Goal: Task Accomplishment & Management: Use online tool/utility

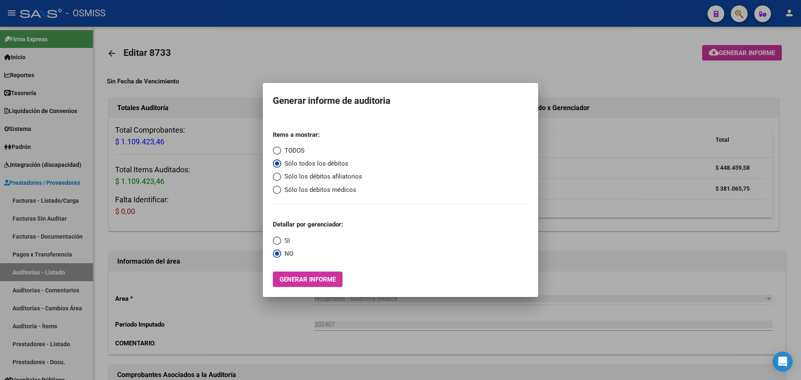
click at [160, 97] on div at bounding box center [400, 190] width 801 height 380
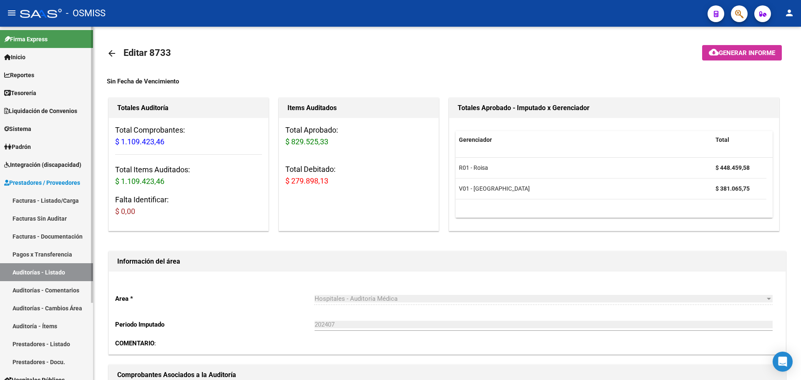
click at [34, 90] on span "Tesorería" at bounding box center [20, 92] width 32 height 9
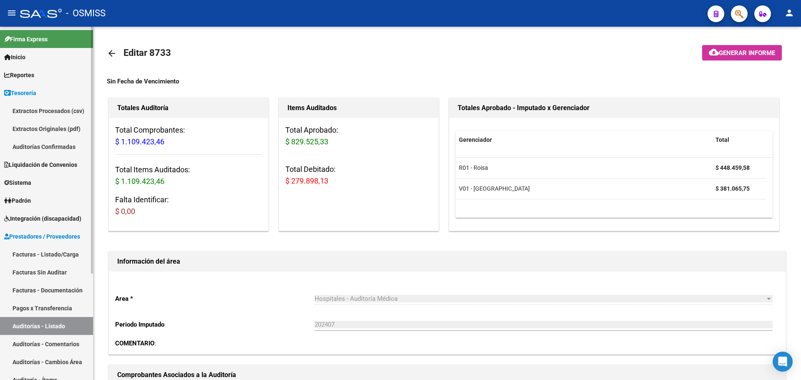
click at [40, 143] on link "Auditorías Confirmadas" at bounding box center [46, 147] width 93 height 18
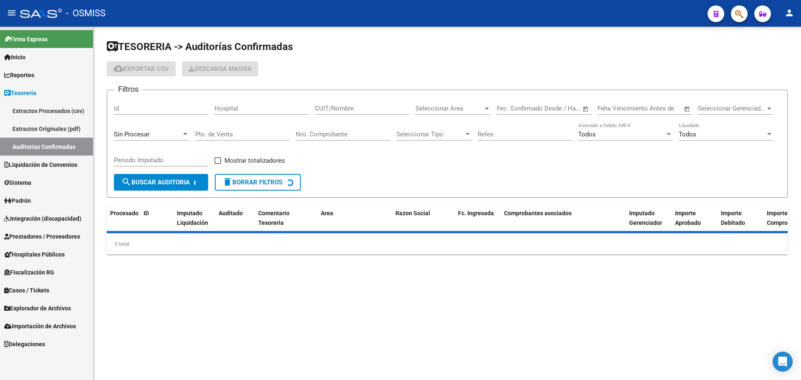
click at [130, 134] on span "Sin Procesar" at bounding box center [131, 135] width 35 height 8
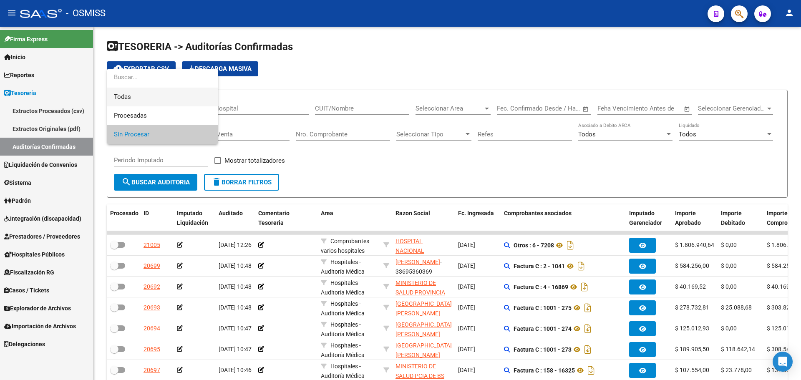
click at [137, 98] on span "Todas" at bounding box center [162, 97] width 97 height 19
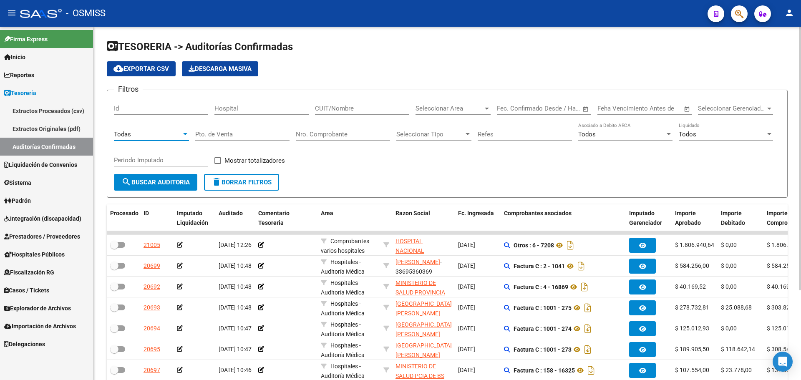
click at [307, 134] on input "Nro. Comprobante" at bounding box center [343, 135] width 94 height 8
type input "10379"
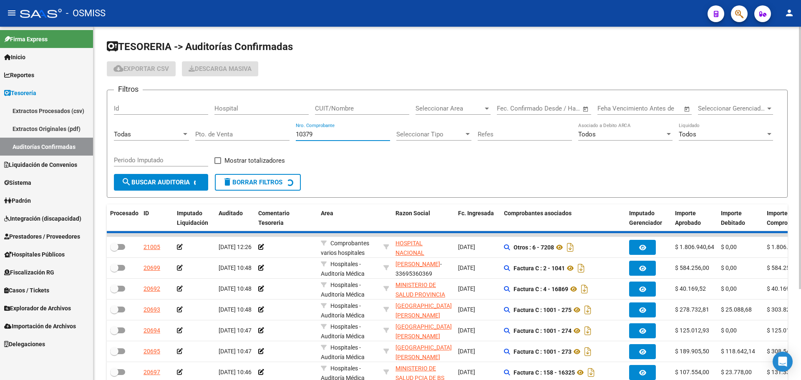
checkbox input "true"
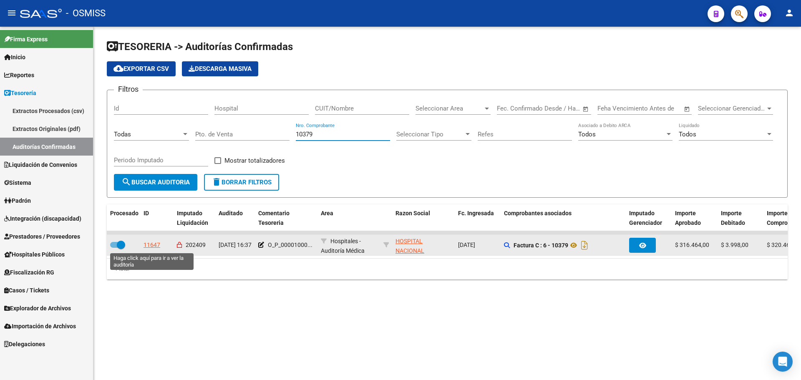
type input "10379"
click at [151, 242] on div "11647" at bounding box center [152, 245] width 17 height 10
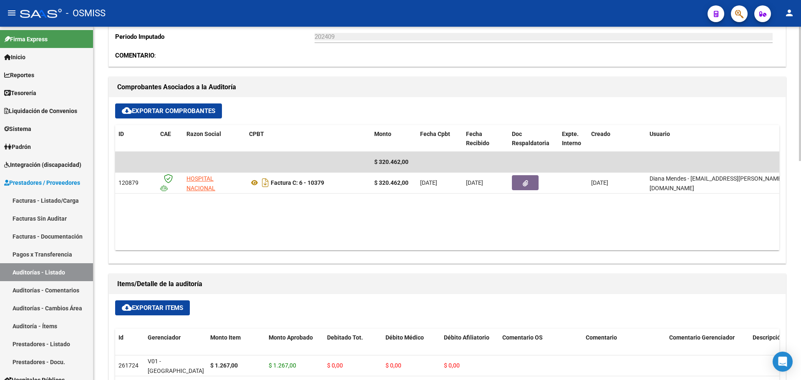
scroll to position [334, 0]
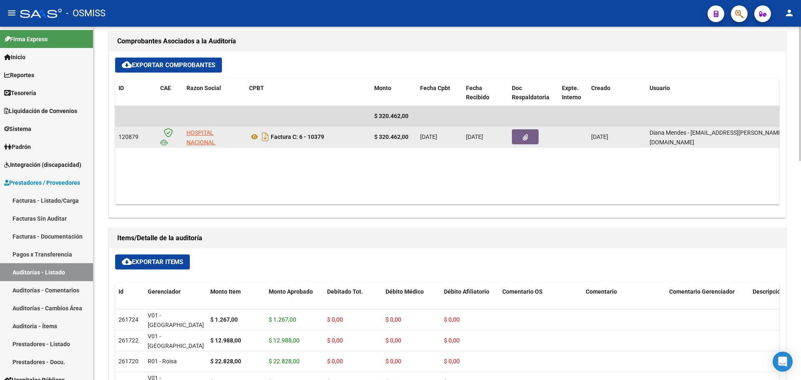
click at [527, 139] on icon "button" at bounding box center [525, 137] width 5 height 6
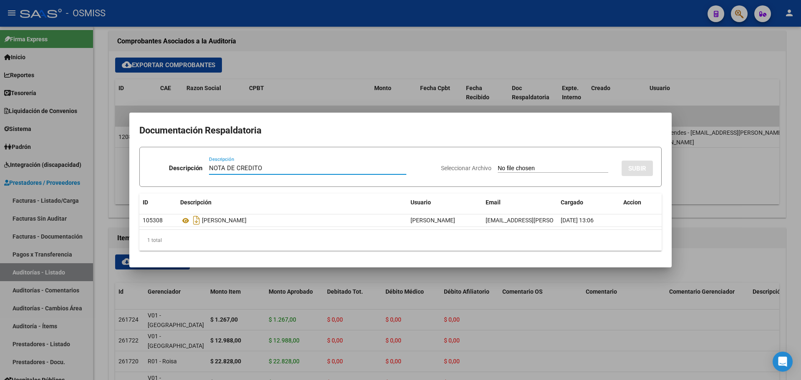
type input "NOTA DE CREDITO"
click at [498, 167] on input "Seleccionar Archivo" at bounding box center [553, 169] width 111 height 8
type input "C:\fakepath\NC. HOSPITAL [PERSON_NAME]. 10379.pdf"
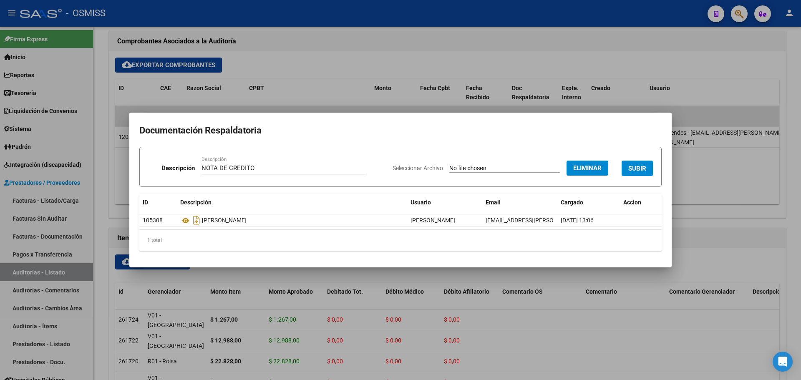
click at [632, 162] on button "SUBIR" at bounding box center [637, 168] width 31 height 15
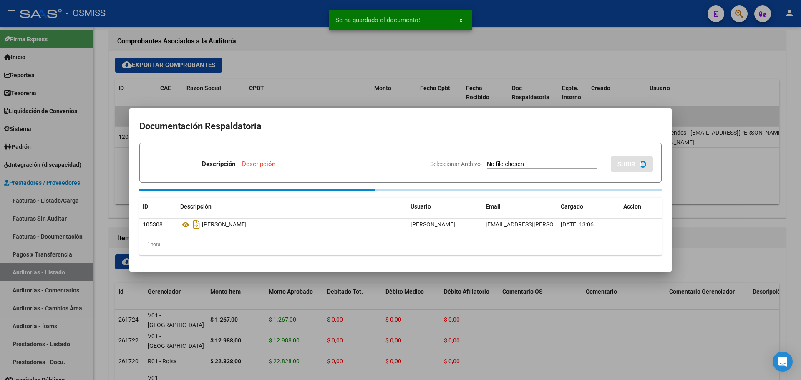
click at [415, 61] on div at bounding box center [400, 190] width 801 height 380
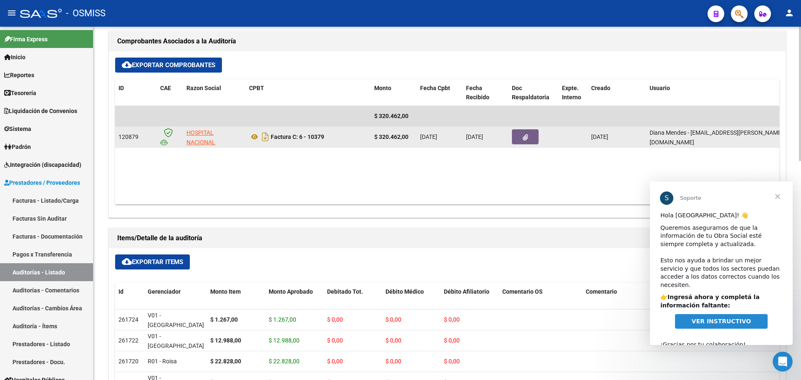
scroll to position [0, 0]
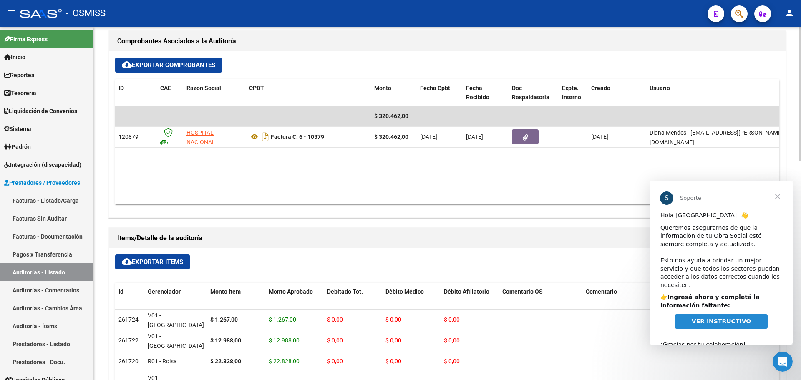
click at [388, 74] on div "cloud_download Exportar Comprobantes ID CAE Razon Social CPBT Monto Fecha Cpbt …" at bounding box center [447, 134] width 677 height 166
click at [746, 20] on div at bounding box center [736, 13] width 23 height 17
click at [739, 16] on icon "button" at bounding box center [739, 14] width 8 height 10
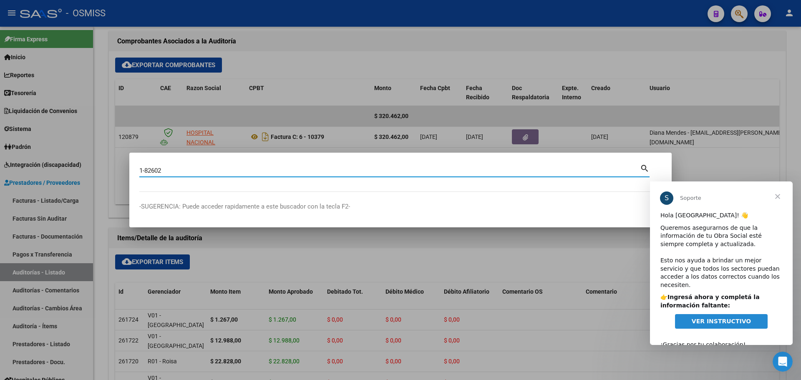
type input "1-82602"
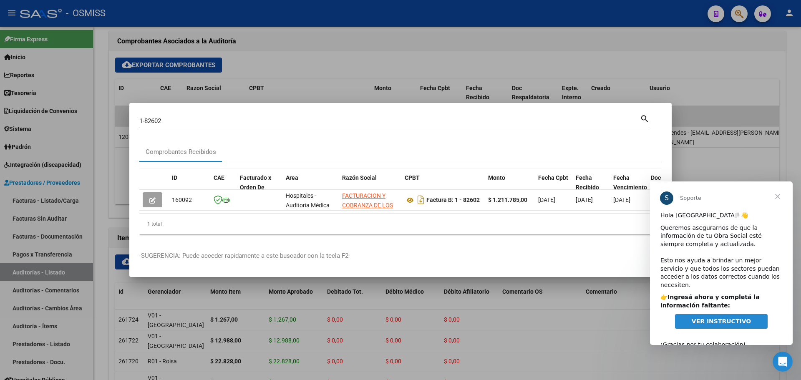
click at [781, 196] on span "Cerrar" at bounding box center [778, 197] width 30 height 30
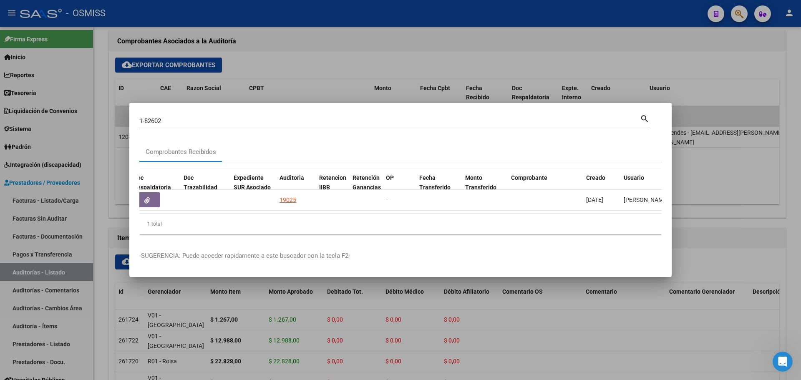
scroll to position [0, 515]
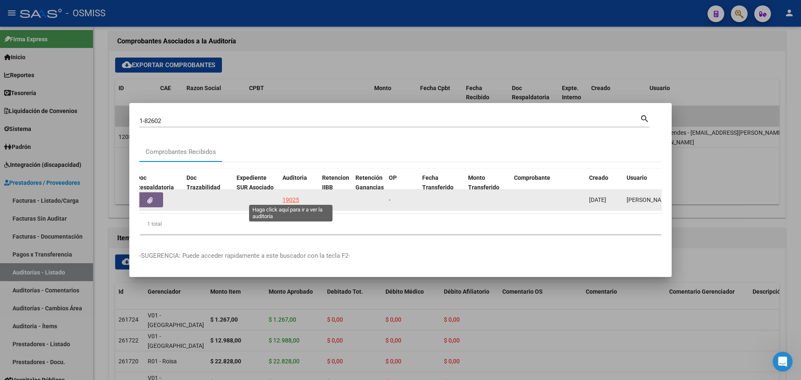
click at [278, 198] on datatable-body-cell at bounding box center [256, 200] width 46 height 20
click at [303, 198] on div "19025" at bounding box center [299, 200] width 33 height 10
click at [295, 195] on div "19025" at bounding box center [291, 200] width 17 height 10
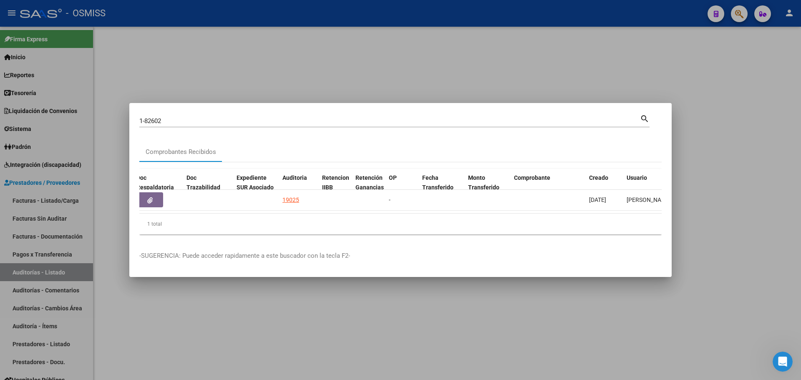
click at [318, 63] on div at bounding box center [400, 190] width 801 height 380
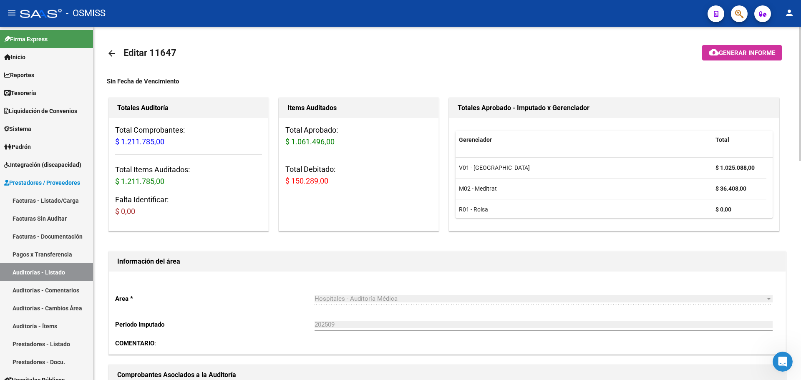
click at [709, 52] on mat-icon "cloud_download" at bounding box center [714, 52] width 10 height 10
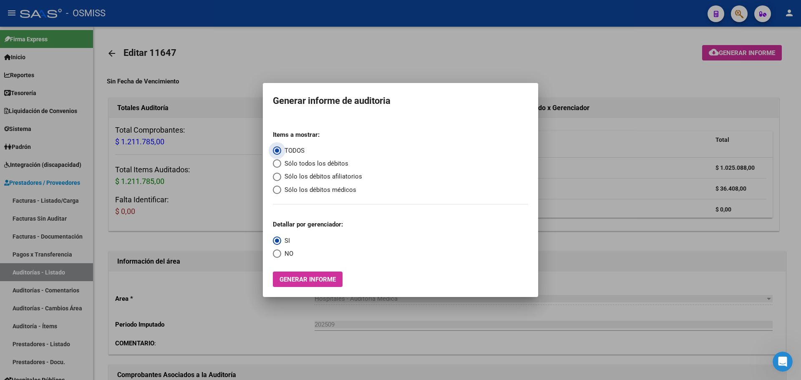
click at [321, 162] on span "Sólo todos los débitos" at bounding box center [314, 164] width 67 height 10
click at [281, 162] on input "Sólo todos los débitos" at bounding box center [277, 163] width 8 height 8
radio input "true"
click at [297, 283] on span "Generar informe" at bounding box center [308, 280] width 56 height 8
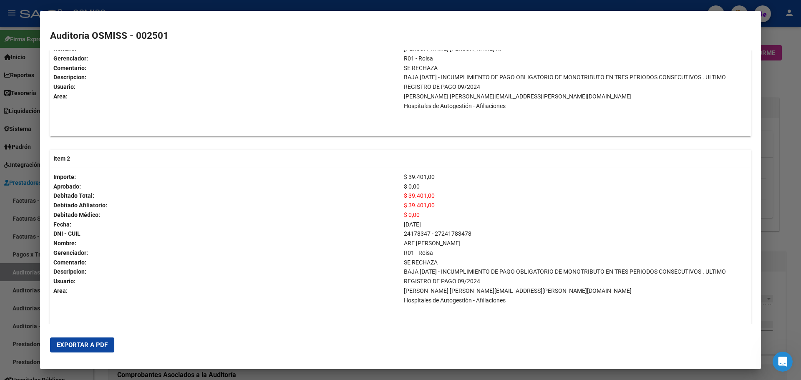
scroll to position [501, 0]
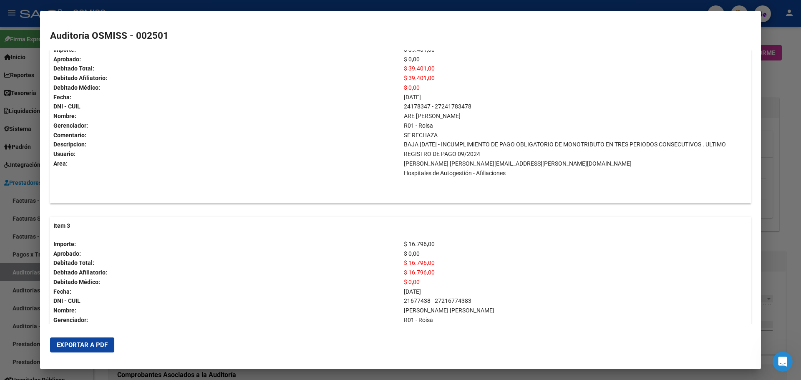
click at [104, 349] on button "Exportar a PDF" at bounding box center [82, 345] width 64 height 15
click at [3, 213] on div at bounding box center [400, 190] width 801 height 380
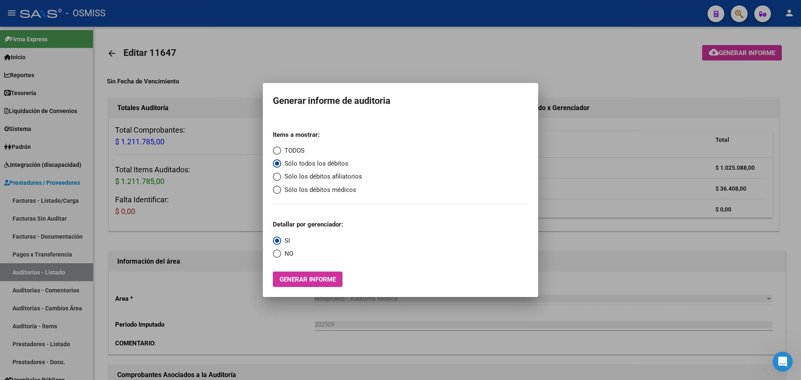
click at [215, 245] on div at bounding box center [400, 190] width 801 height 380
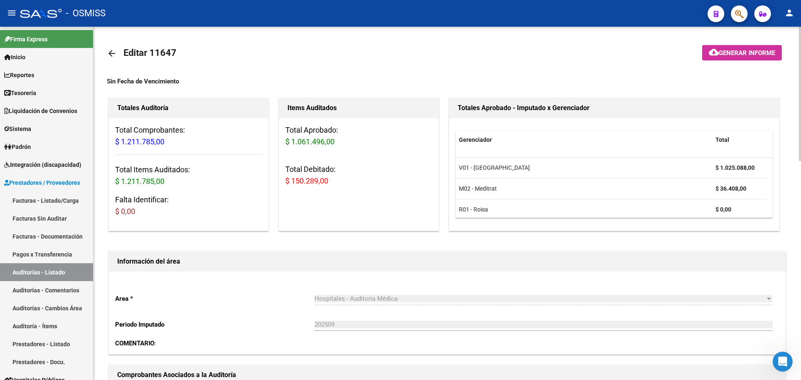
click at [260, 282] on div "Area * Hospitales - Auditoría Médica Seleccionar area Periodo Imputado 202509 I…" at bounding box center [447, 313] width 677 height 83
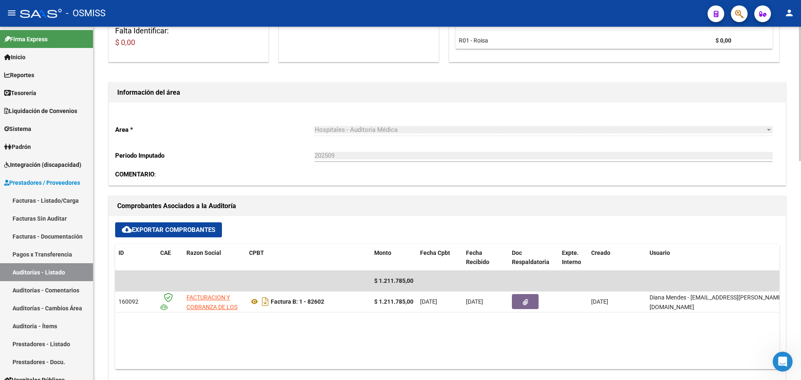
scroll to position [250, 0]
